Goal: Find specific page/section: Find specific page/section

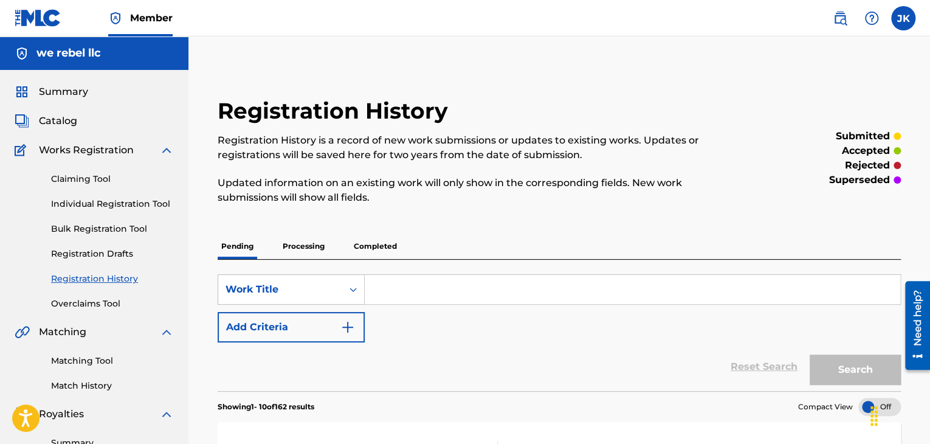
click at [95, 205] on link "Individual Registration Tool" at bounding box center [112, 203] width 123 height 13
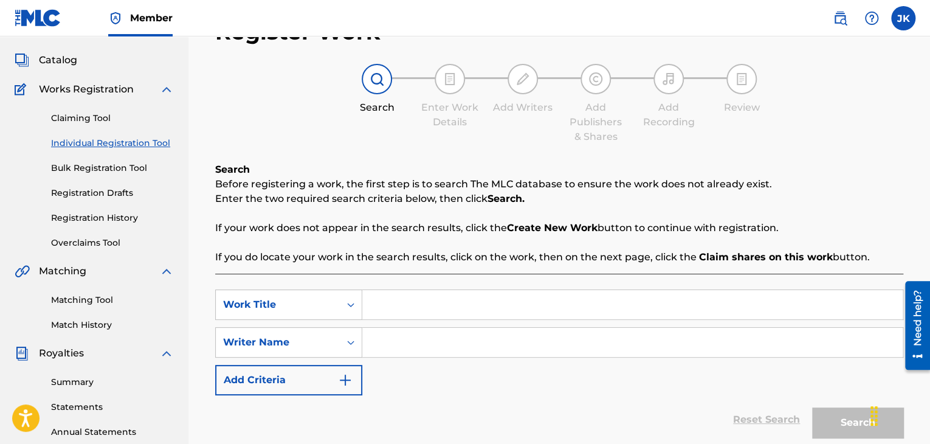
scroll to position [60, 0]
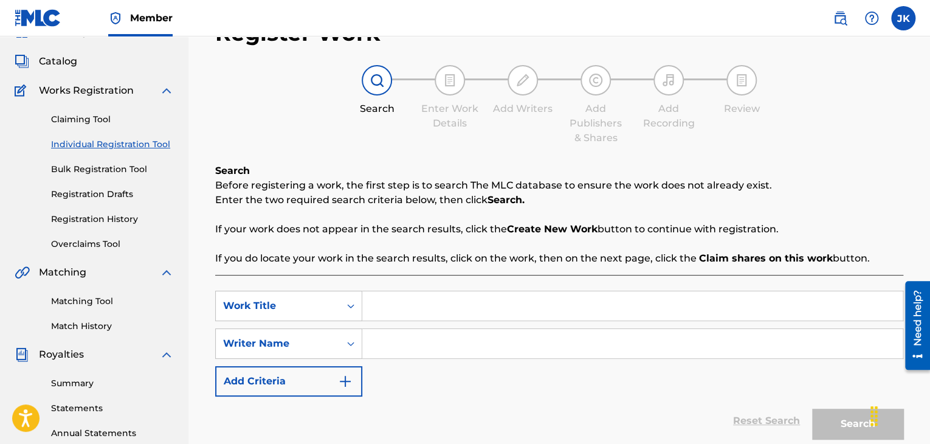
click at [102, 216] on link "Registration History" at bounding box center [112, 219] width 123 height 13
